Goal: Communication & Community: Ask a question

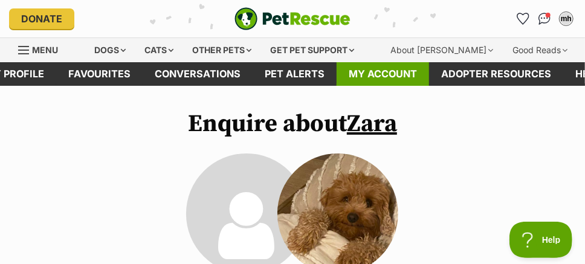
click at [381, 75] on link "My account" at bounding box center [383, 74] width 93 height 24
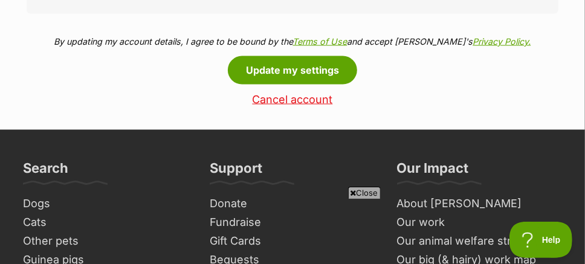
scroll to position [786, 0]
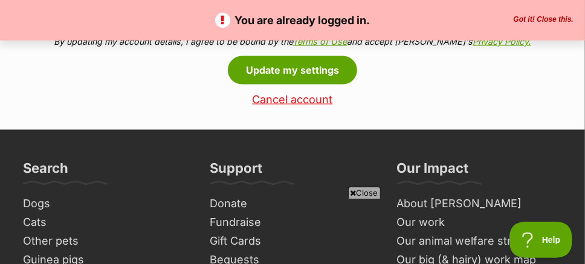
scroll to position [726, 0]
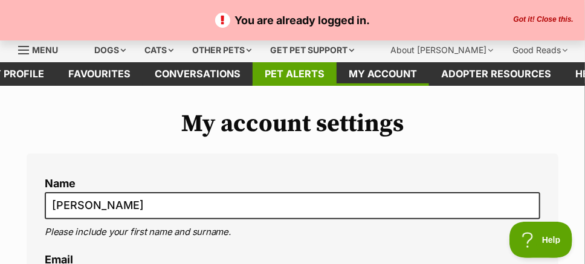
click at [317, 73] on link "Pet alerts" at bounding box center [295, 74] width 84 height 24
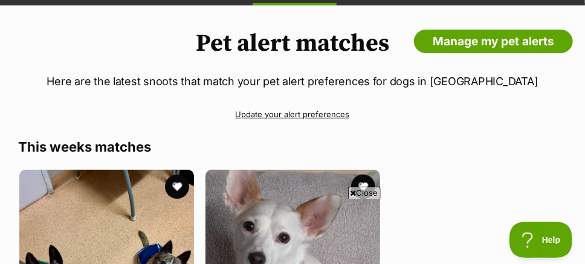
scroll to position [40, 0]
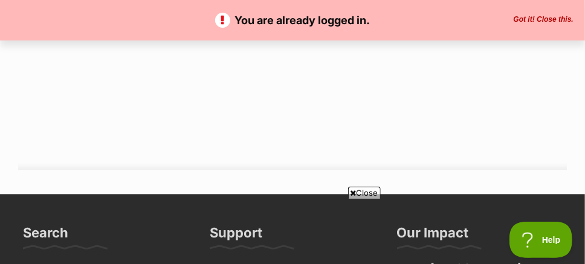
scroll to position [786, 0]
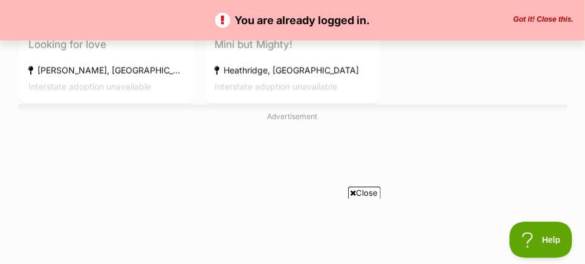
click at [543, 20] on button "Got it! Close this." at bounding box center [543, 20] width 67 height 10
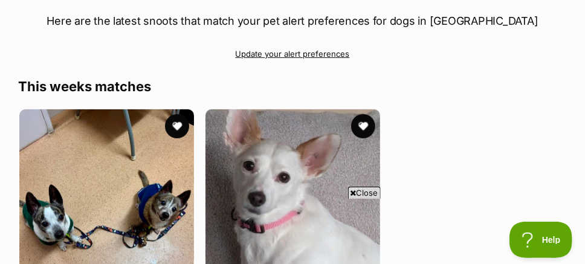
scroll to position [0, 0]
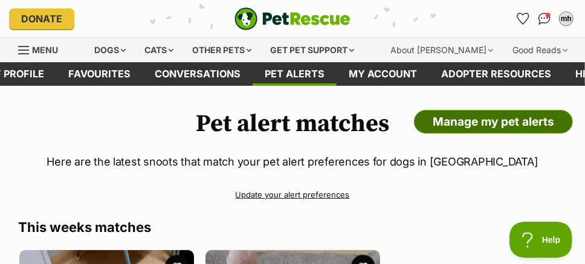
click at [498, 115] on link "Manage my pet alerts" at bounding box center [493, 122] width 159 height 24
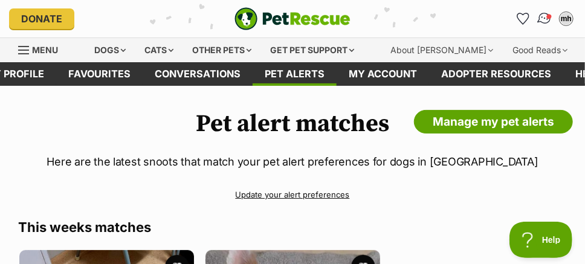
click at [547, 15] on img "Conversations" at bounding box center [545, 19] width 16 height 16
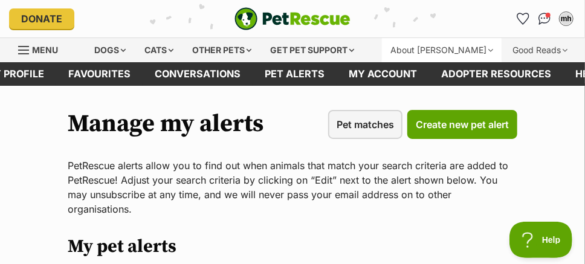
click at [477, 51] on div "About [PERSON_NAME]" at bounding box center [442, 50] width 120 height 24
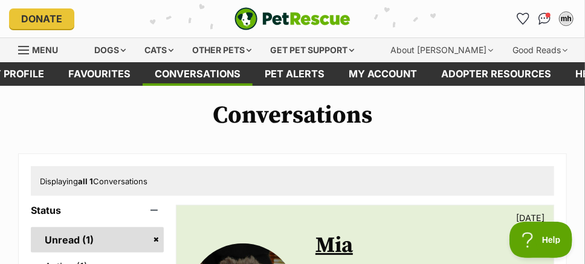
click at [29, 51] on div "Menu" at bounding box center [24, 50] width 12 height 10
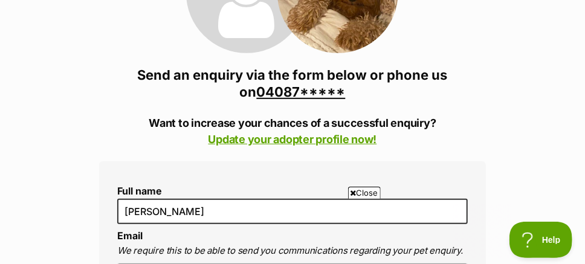
click at [280, 89] on link "04087*****" at bounding box center [301, 92] width 89 height 16
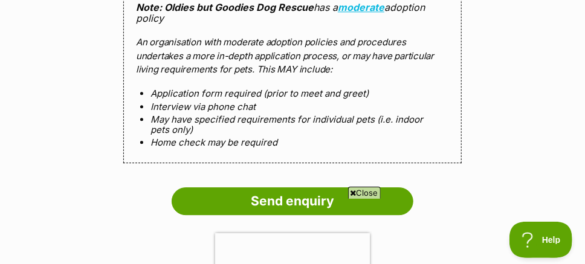
scroll to position [1270, 0]
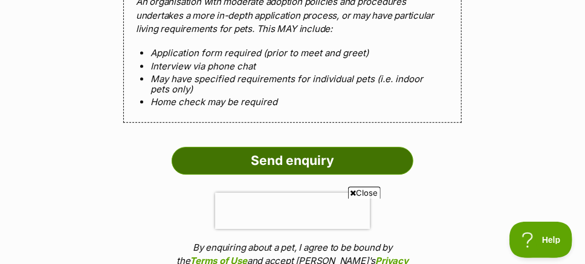
click at [284, 157] on input "Send enquiry" at bounding box center [293, 161] width 242 height 28
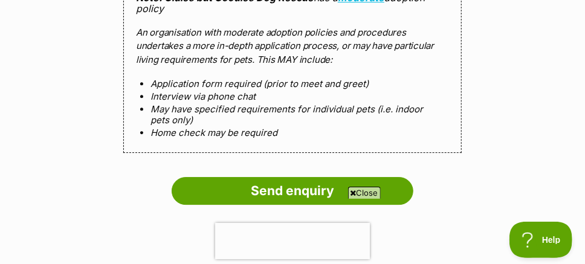
scroll to position [1411, 0]
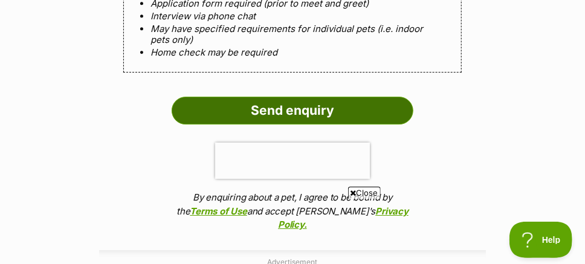
click at [275, 106] on input "Send enquiry" at bounding box center [293, 111] width 242 height 28
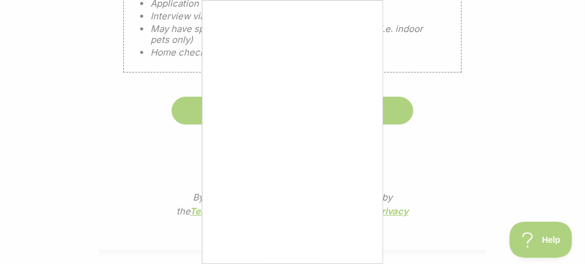
scroll to position [38, 0]
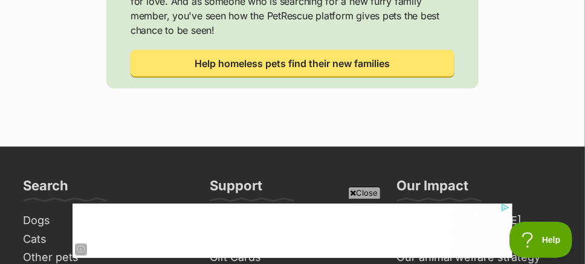
scroll to position [524, 0]
